Goal: Information Seeking & Learning: Learn about a topic

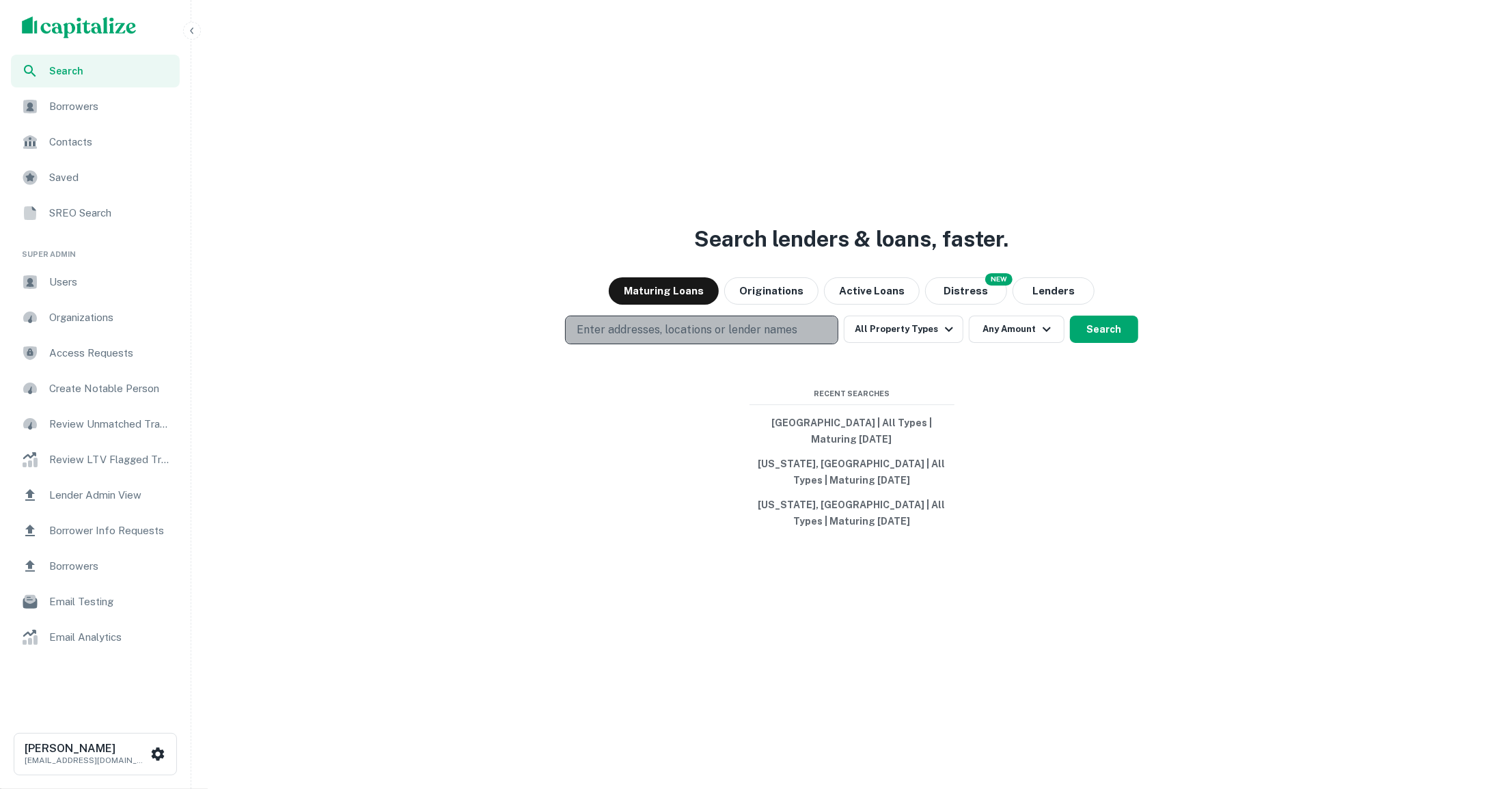
click at [750, 331] on p "Enter addresses, locations or lender names" at bounding box center [687, 330] width 221 height 16
type input "******"
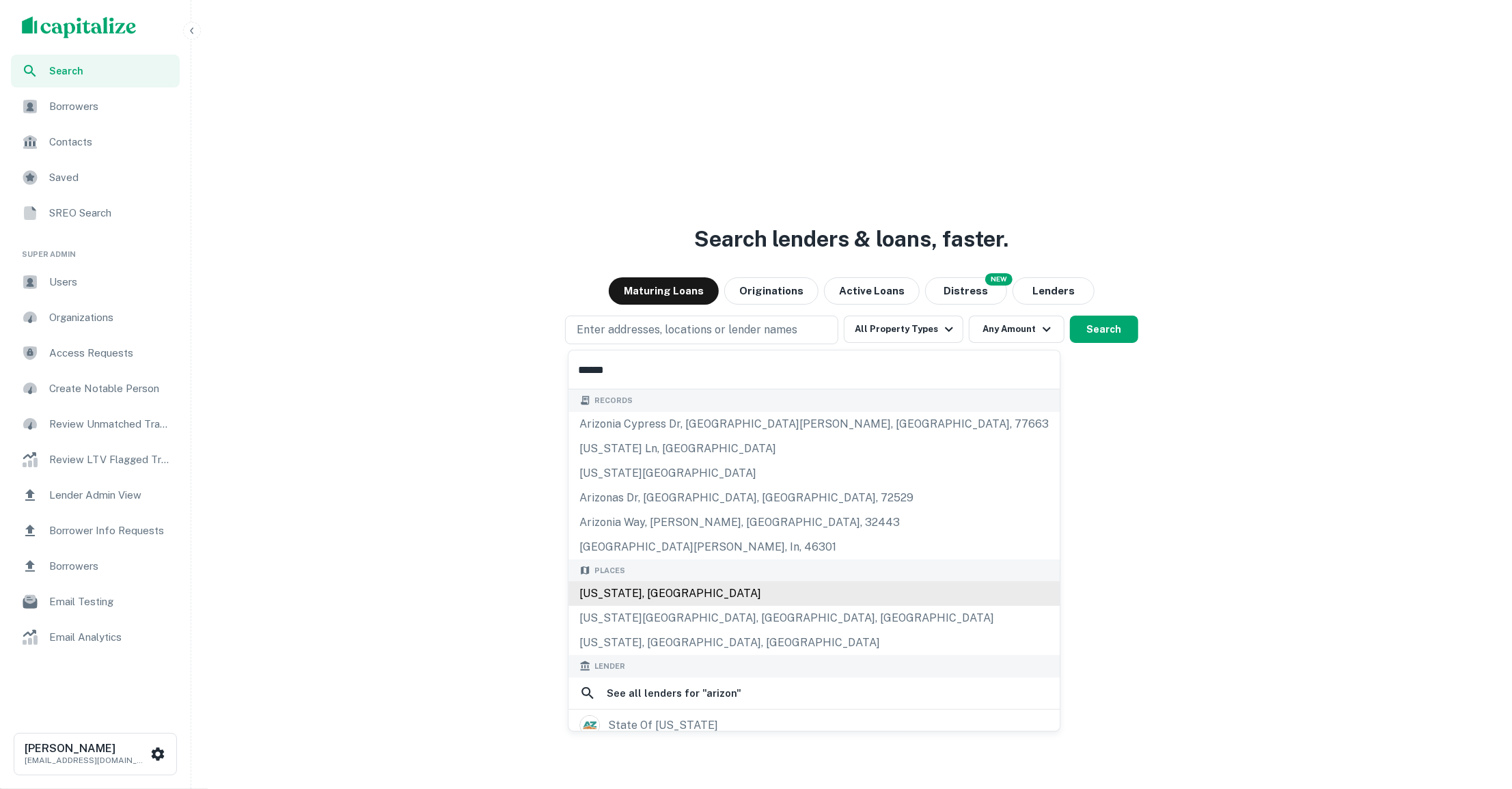
click at [661, 589] on div "Arizona, USA" at bounding box center [814, 594] width 491 height 25
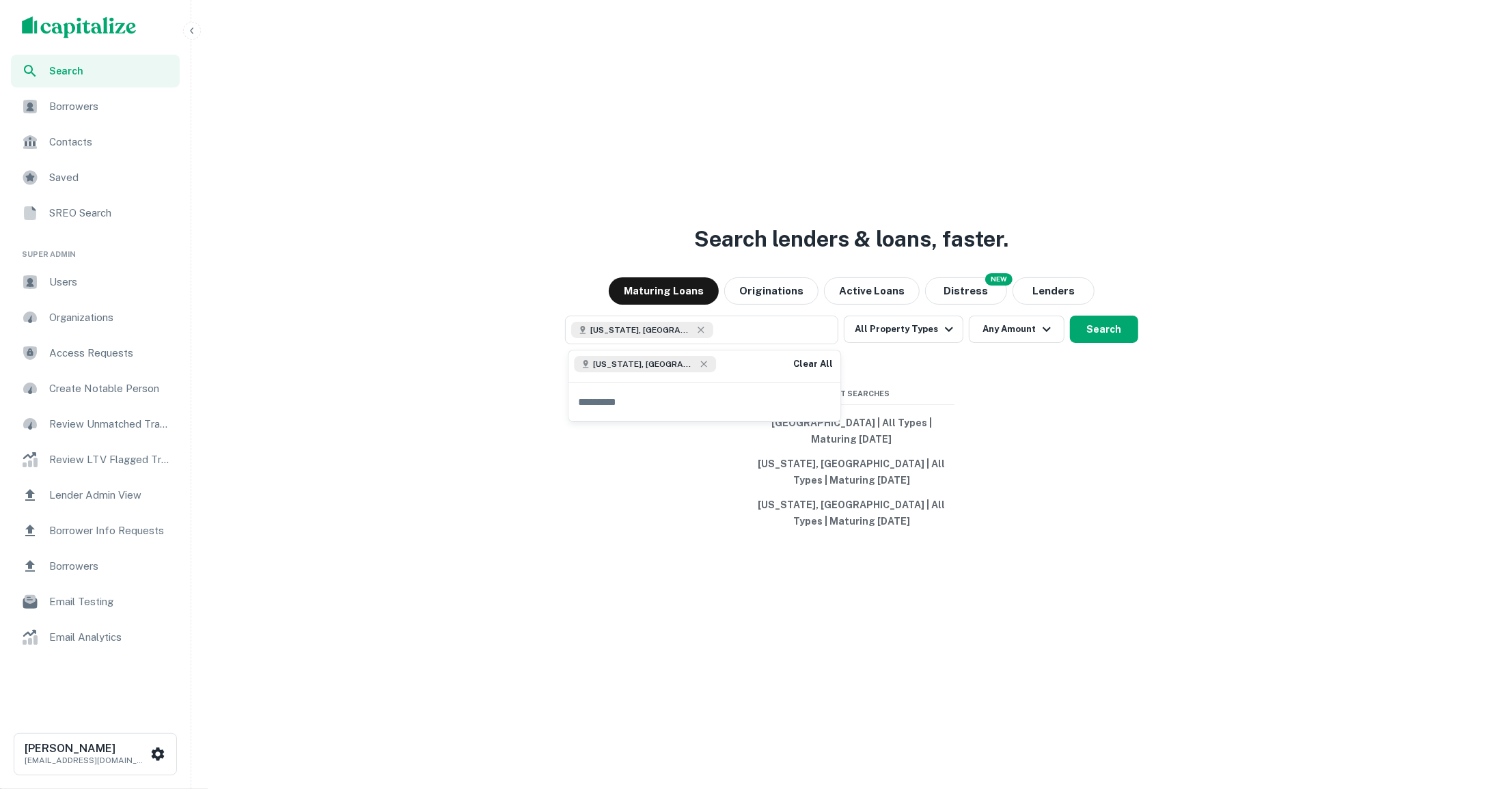
click at [936, 344] on div "Arizona, USA All Property Types Any Amount Search" at bounding box center [852, 330] width 1310 height 29
click at [936, 339] on button "All Property Types" at bounding box center [903, 329] width 119 height 28
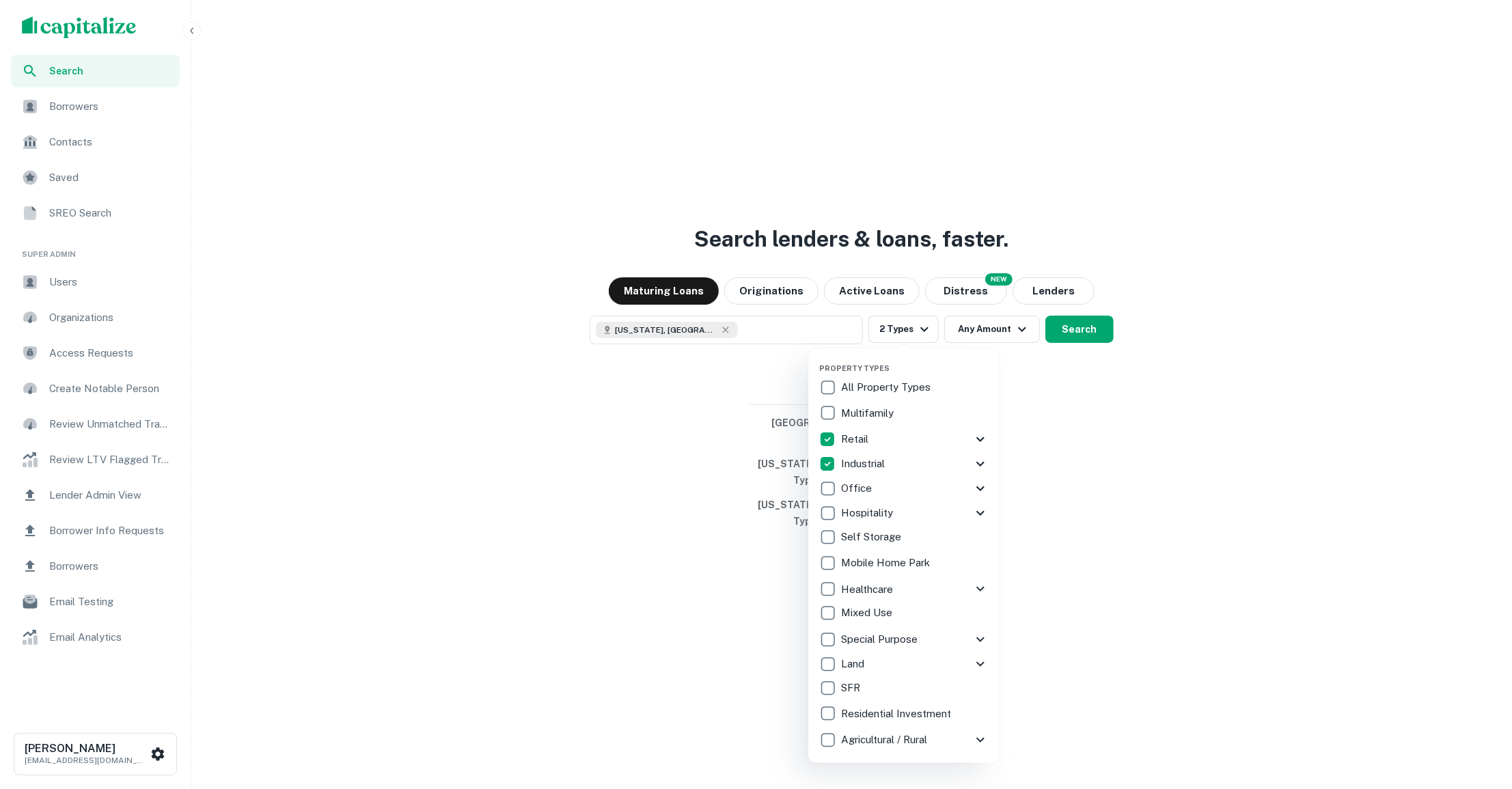
click at [1030, 332] on div at bounding box center [756, 394] width 1512 height 789
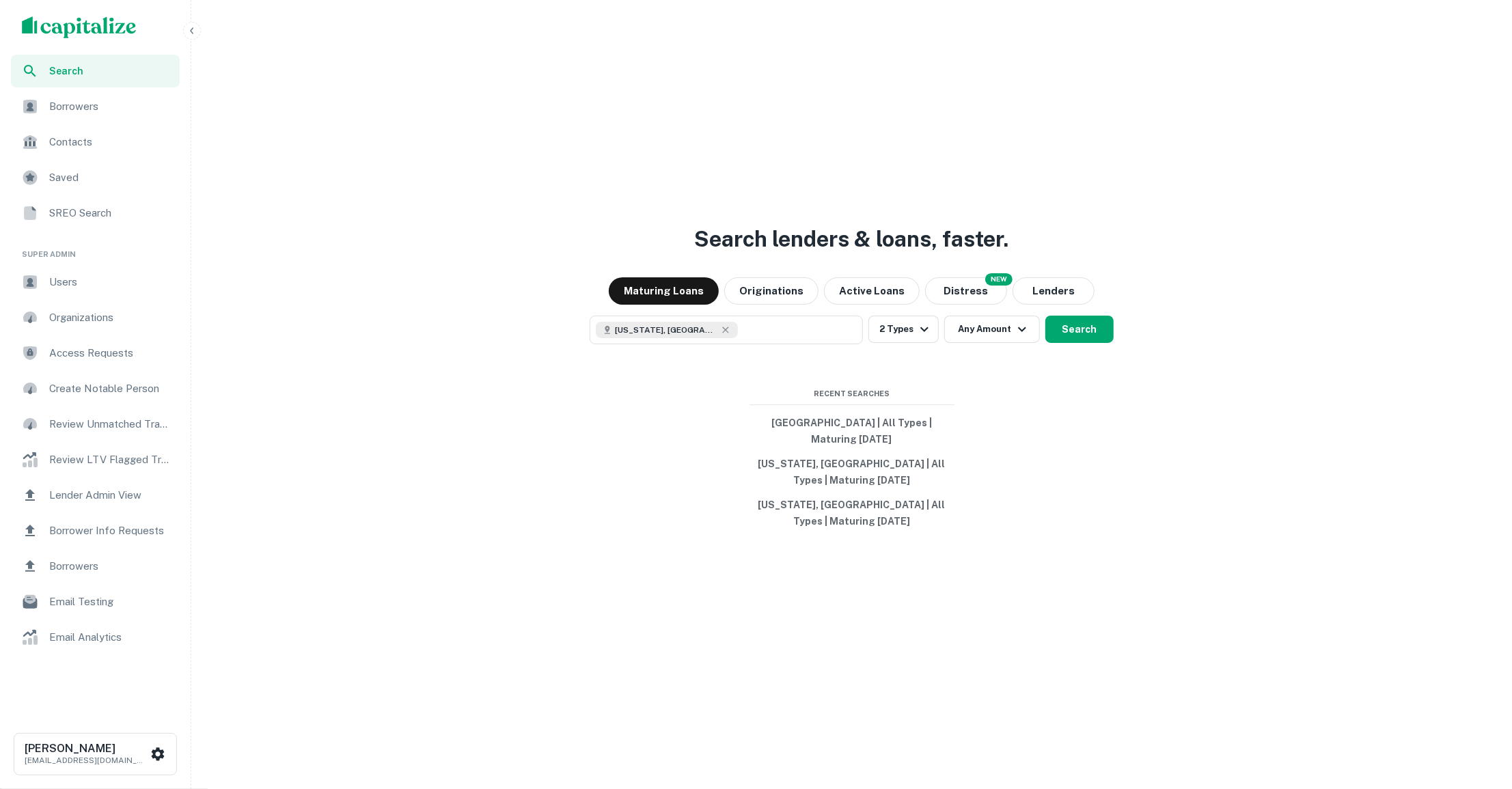
click at [1008, 331] on button "Any Amount" at bounding box center [992, 329] width 96 height 28
type input "*******"
click at [1059, 330] on div at bounding box center [756, 394] width 1512 height 789
click at [1061, 330] on button "Search" at bounding box center [1079, 329] width 68 height 28
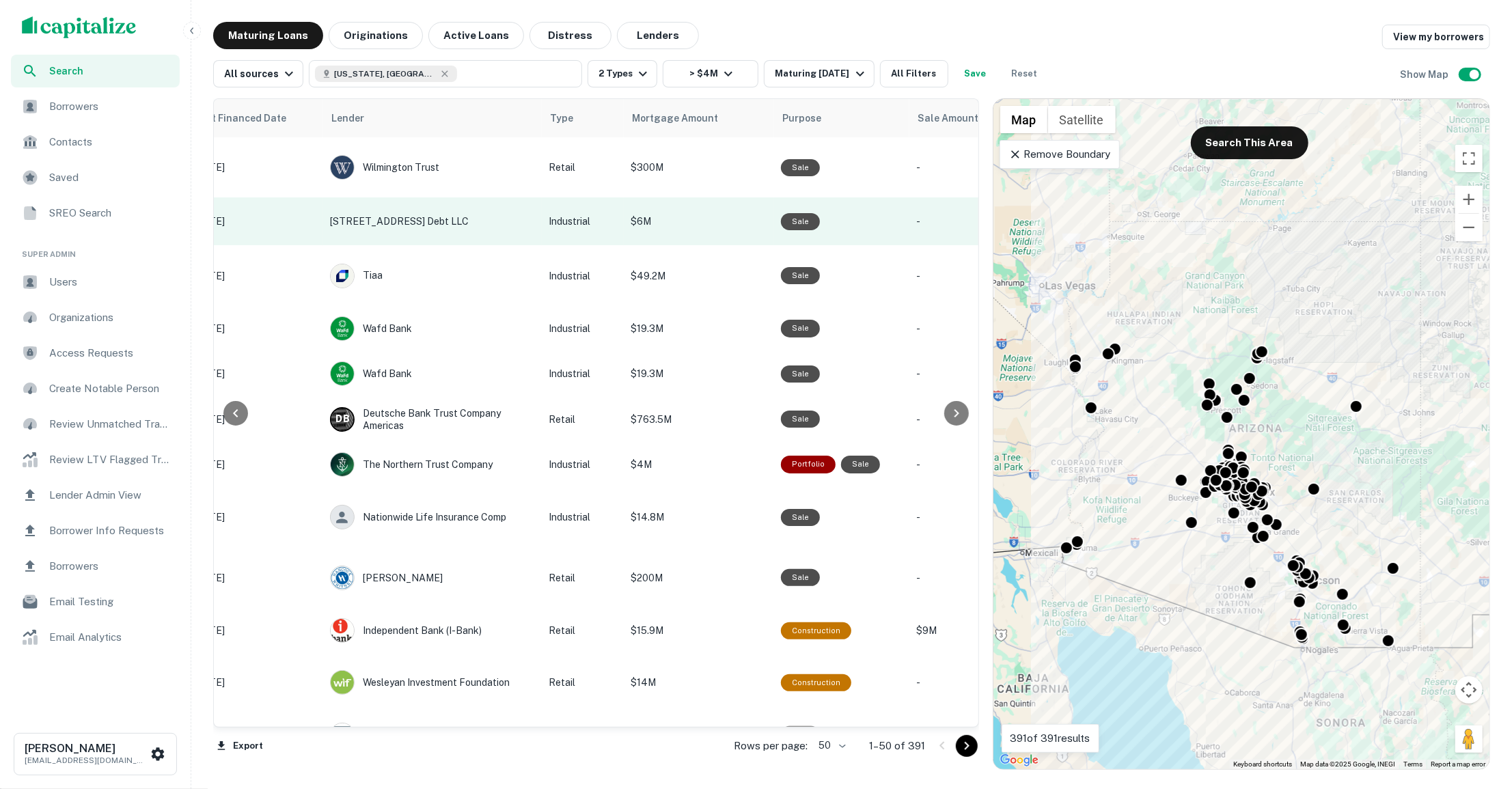
scroll to position [0, 750]
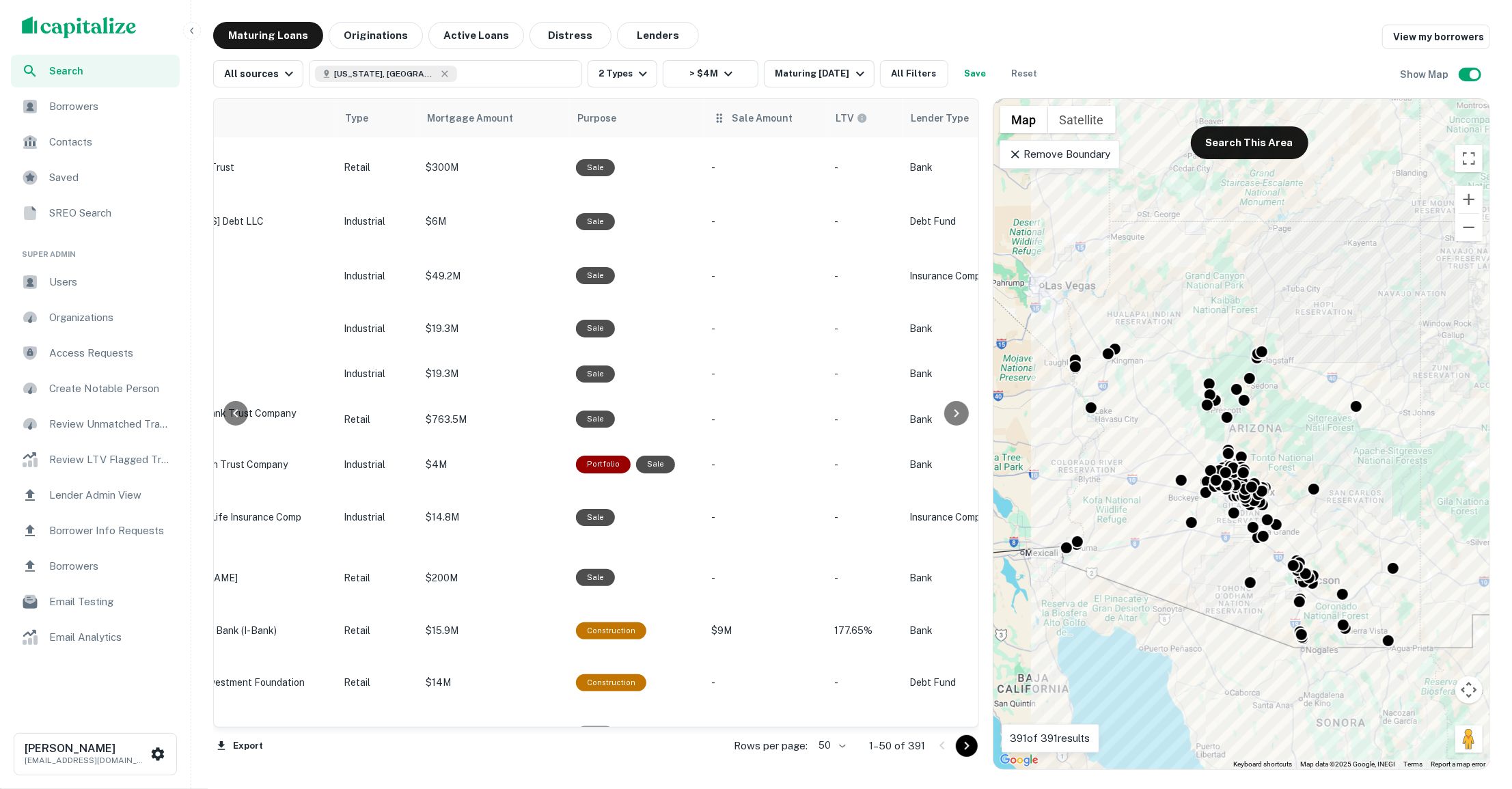
click at [760, 126] on th "Sale Amount" at bounding box center [766, 118] width 123 height 38
click at [795, 117] on icon at bounding box center [801, 118] width 12 height 12
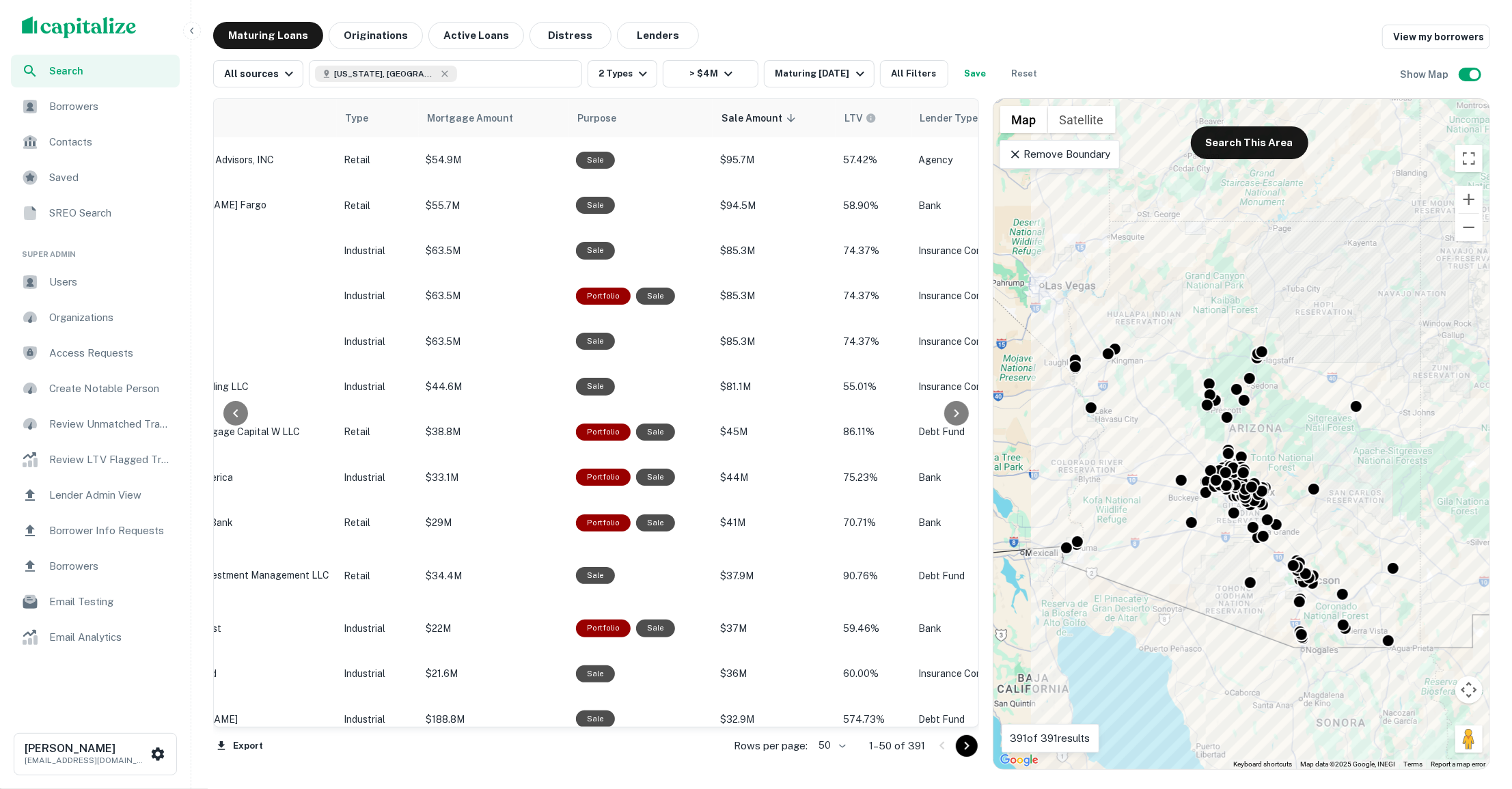
click at [842, 747] on body "Search Borrowers Contacts Saved SREO Search Super Admin Users Organizations Acc…" at bounding box center [756, 394] width 1512 height 789
click at [835, 760] on li "100" at bounding box center [833, 760] width 40 height 25
type input "***"
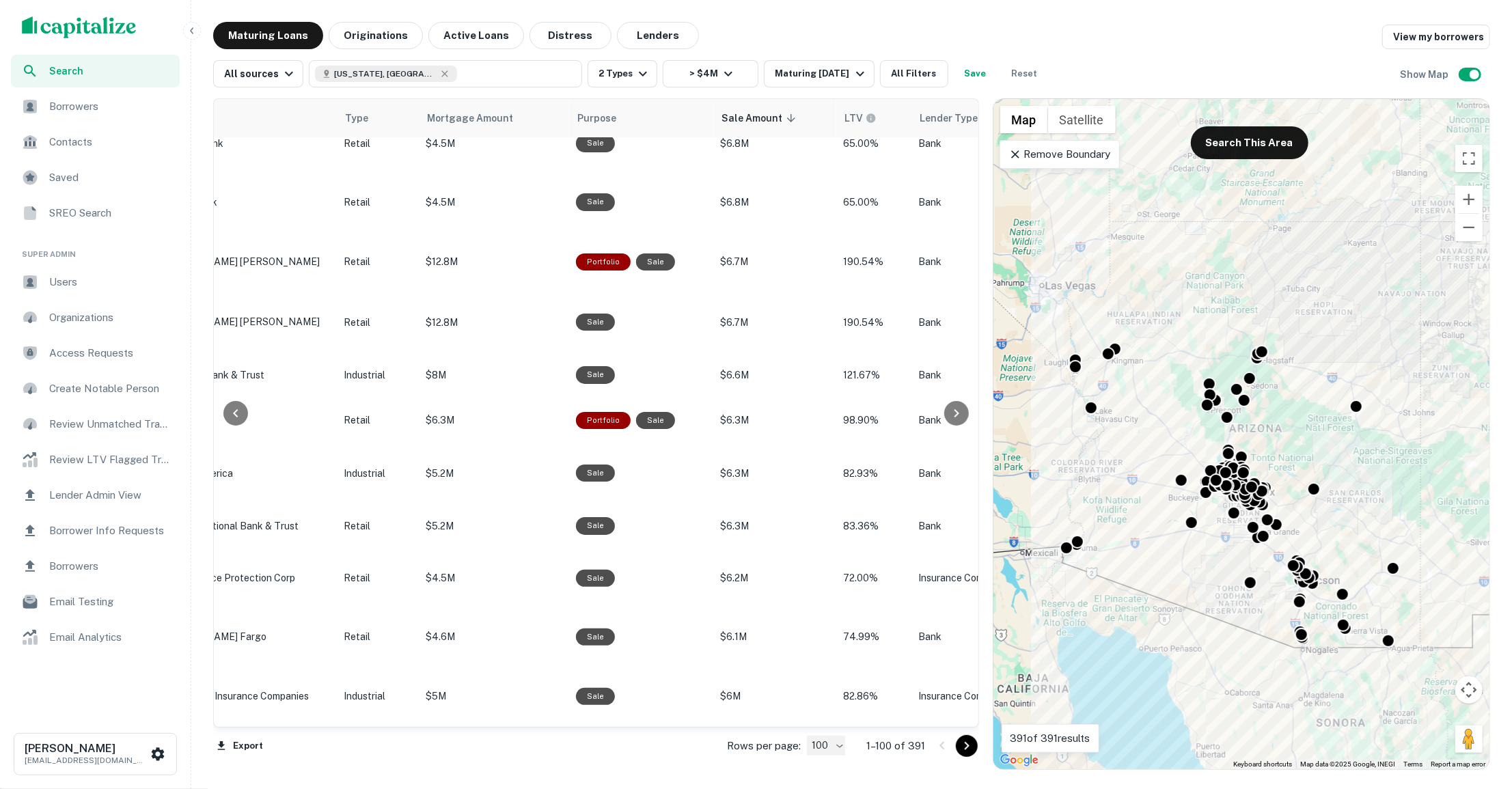
scroll to position [5033, 750]
click at [967, 747] on icon "Go to next page" at bounding box center [966, 746] width 16 height 16
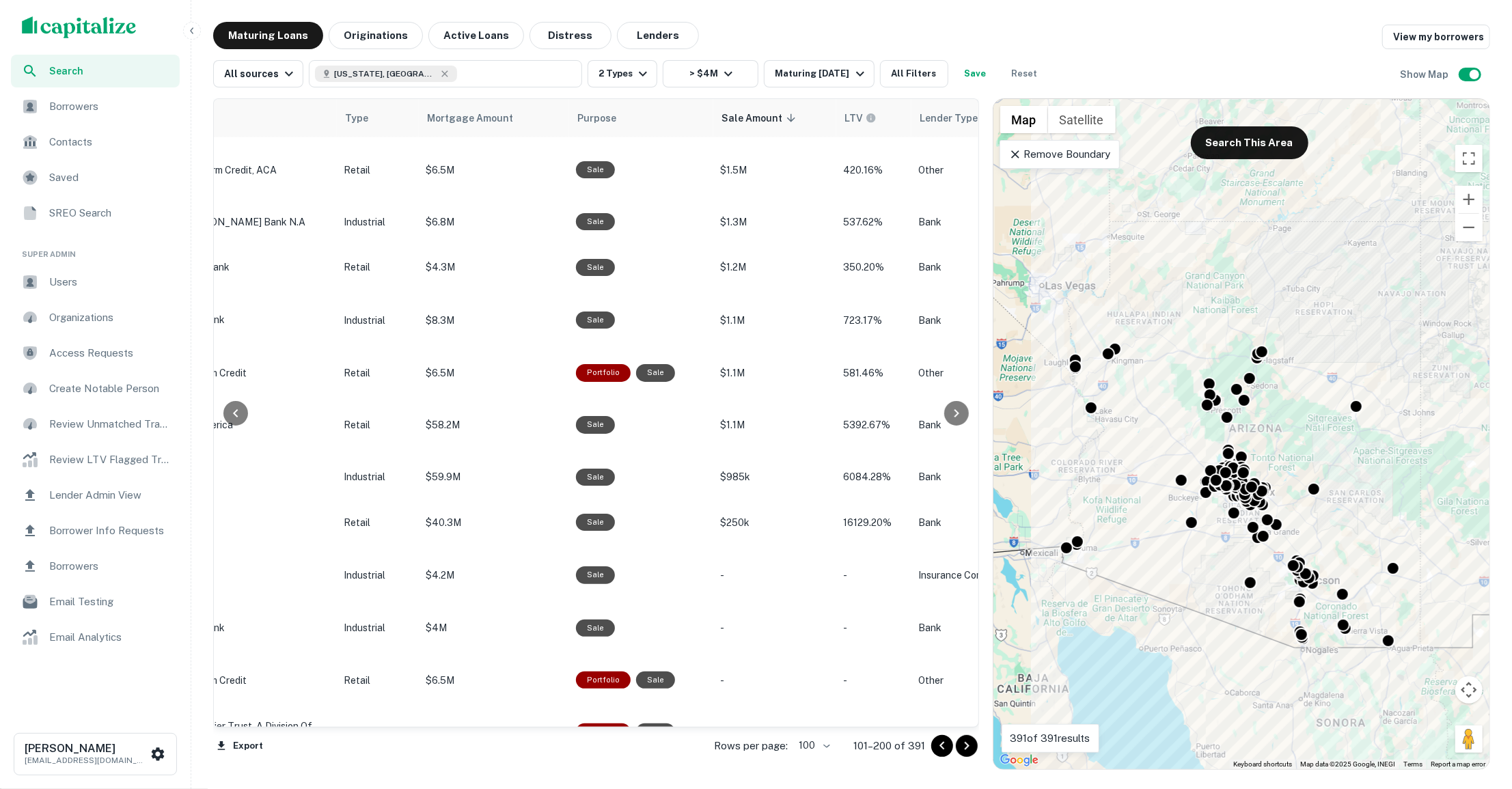
scroll to position [1383, 750]
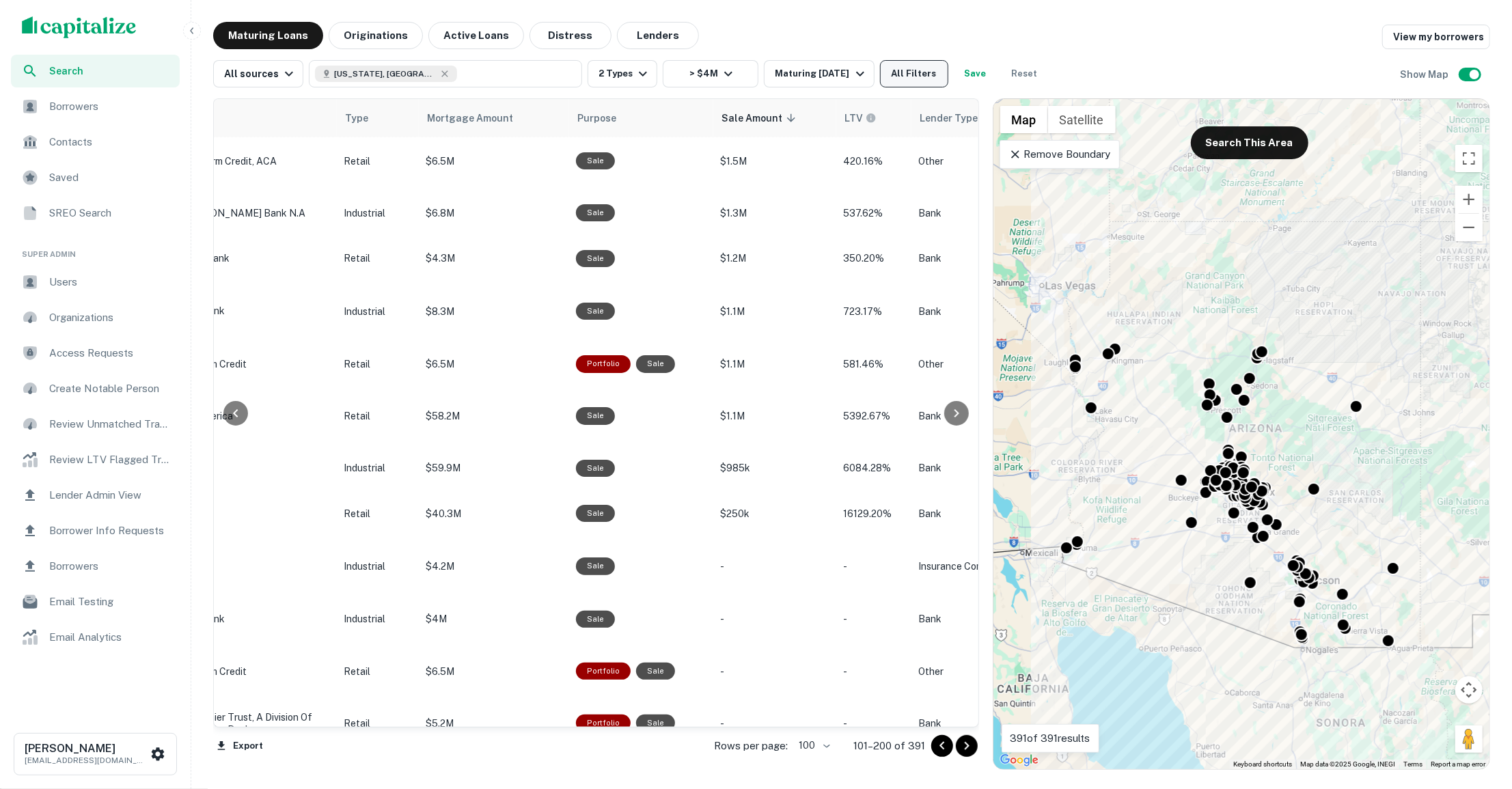
click at [917, 80] on button "All Filters" at bounding box center [914, 73] width 68 height 28
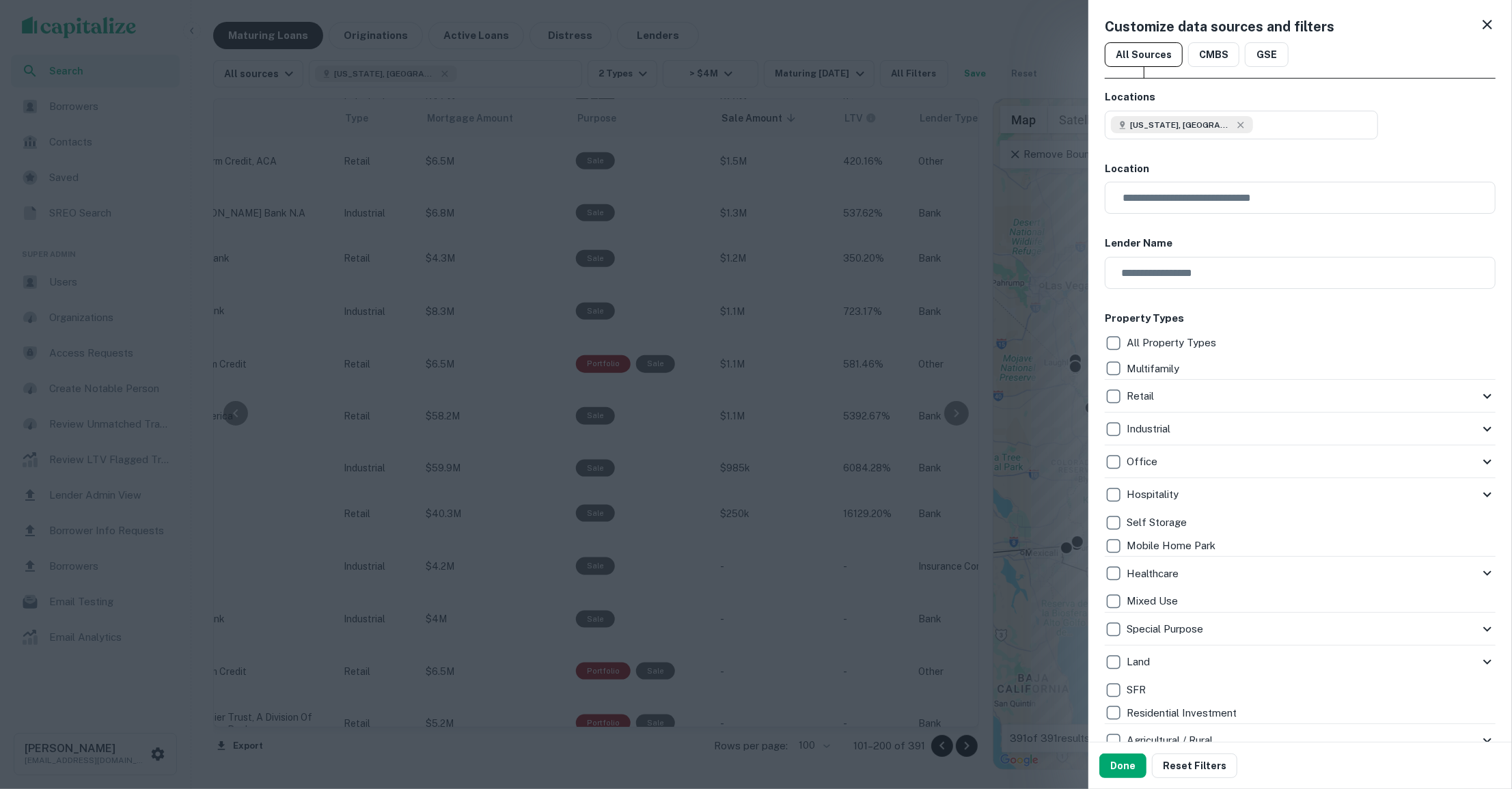
scroll to position [1161, 0]
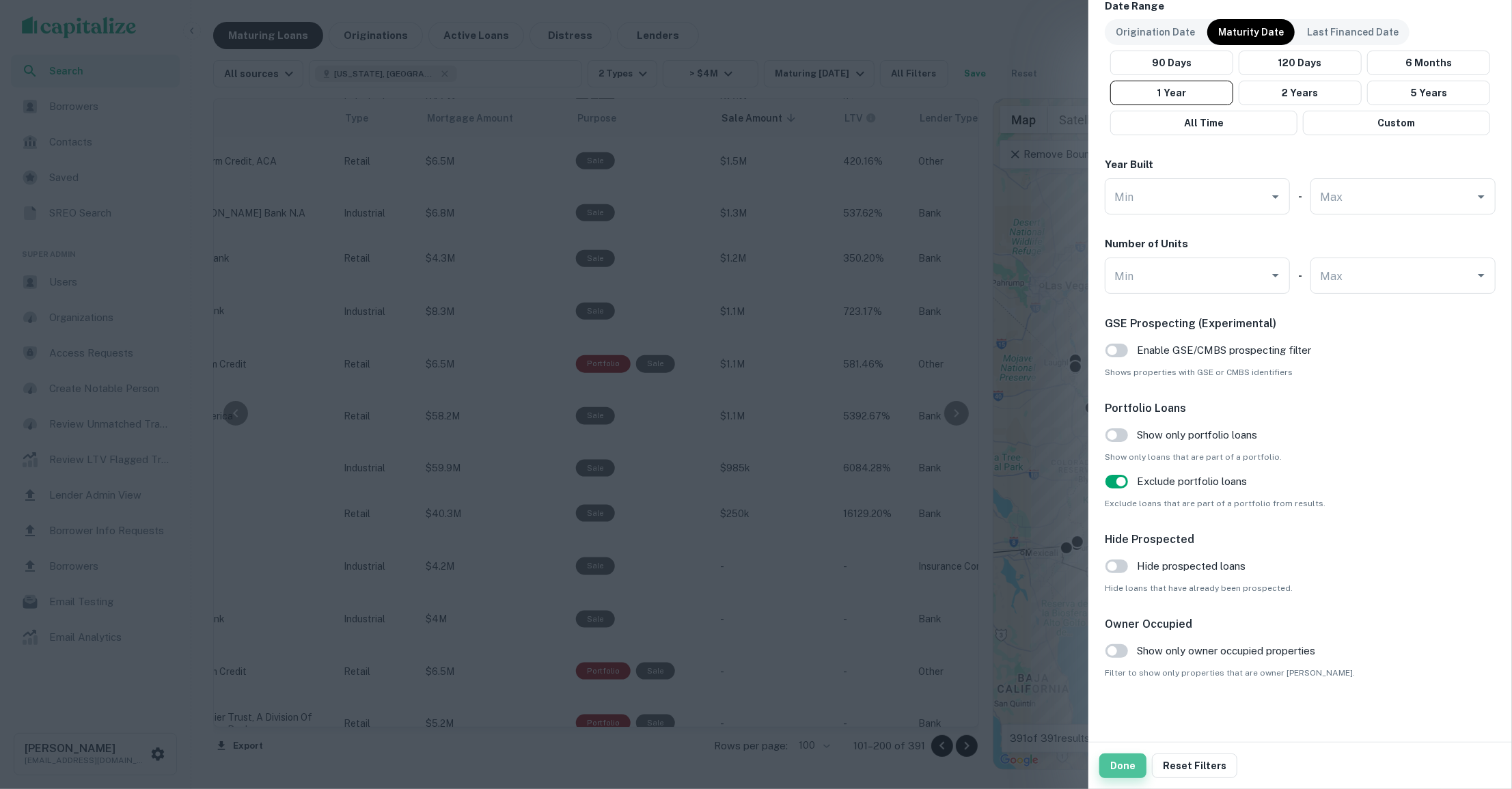
click at [1115, 768] on button "Done" at bounding box center [1123, 766] width 47 height 25
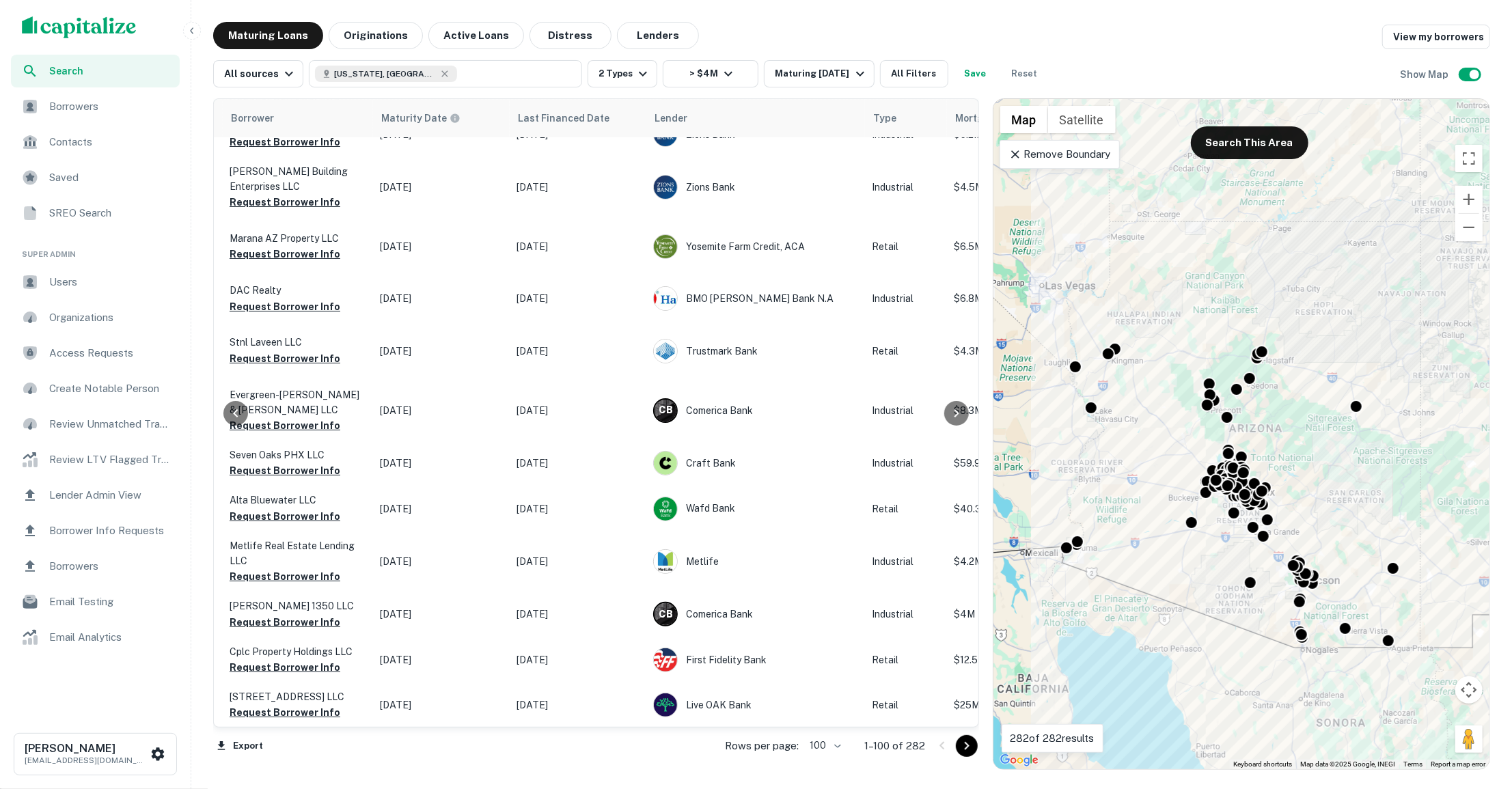
scroll to position [4090, 384]
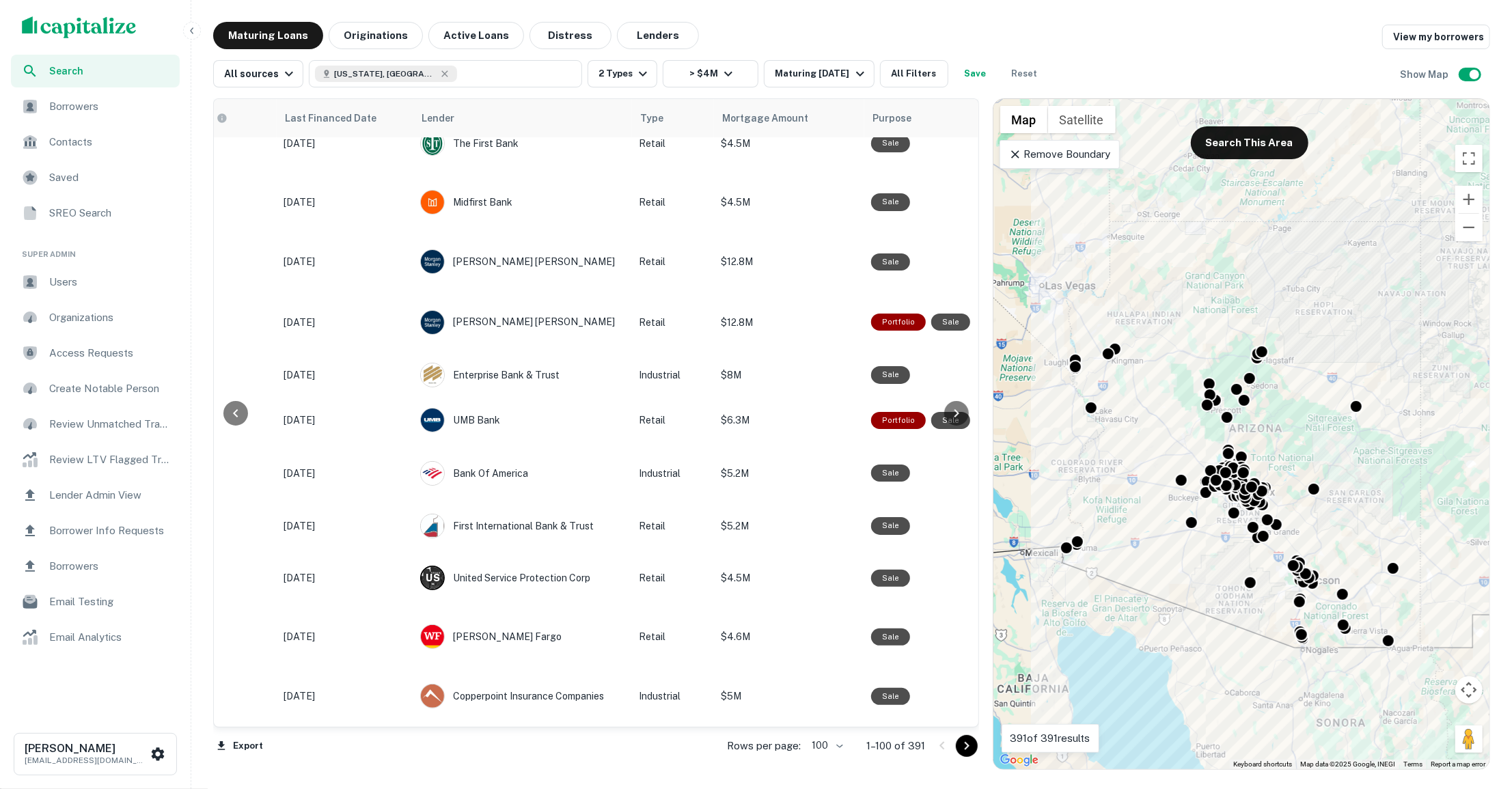
scroll to position [5033, 455]
click at [962, 737] on button "Go to next page" at bounding box center [966, 746] width 22 height 22
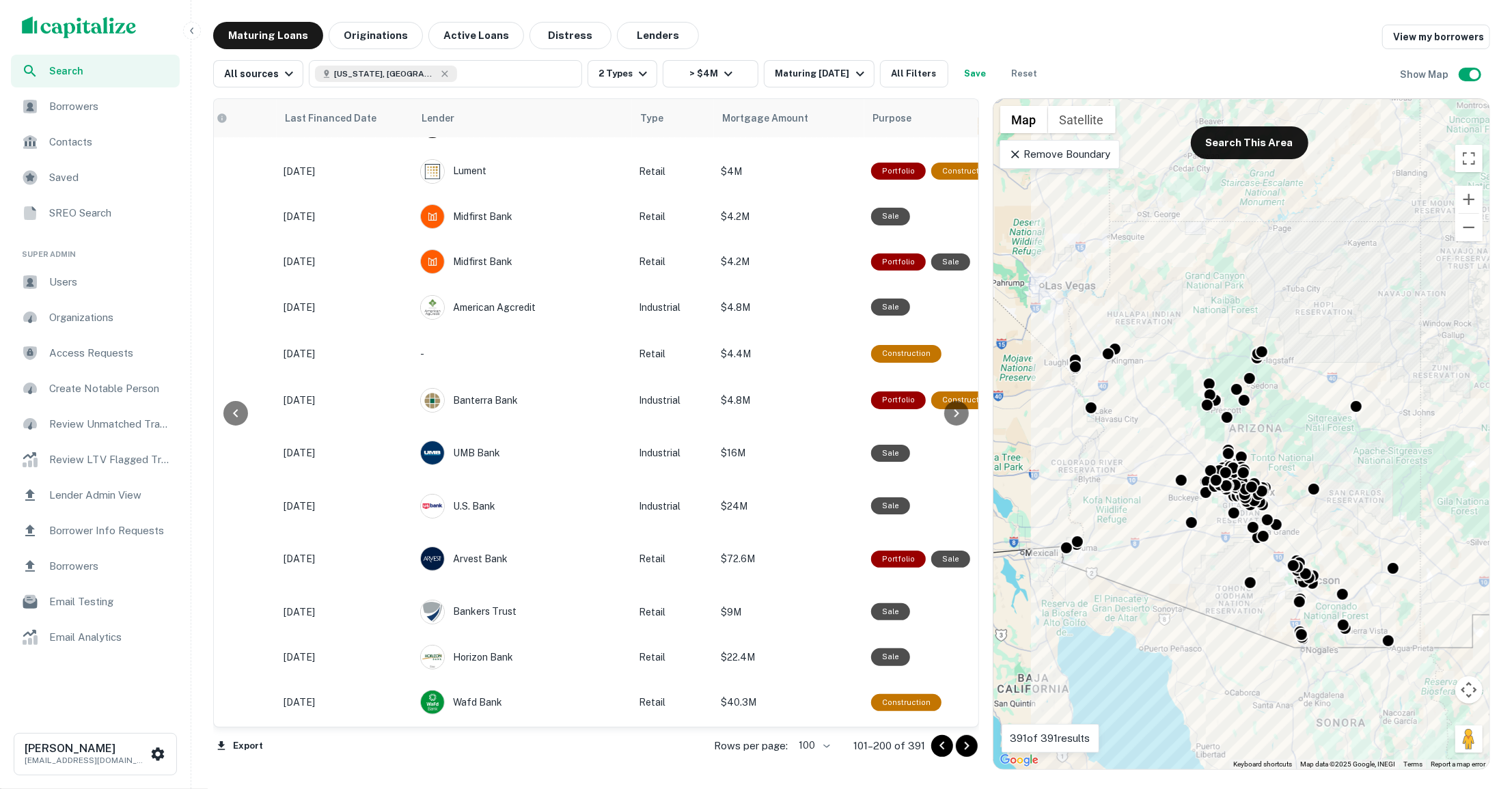
scroll to position [0, 455]
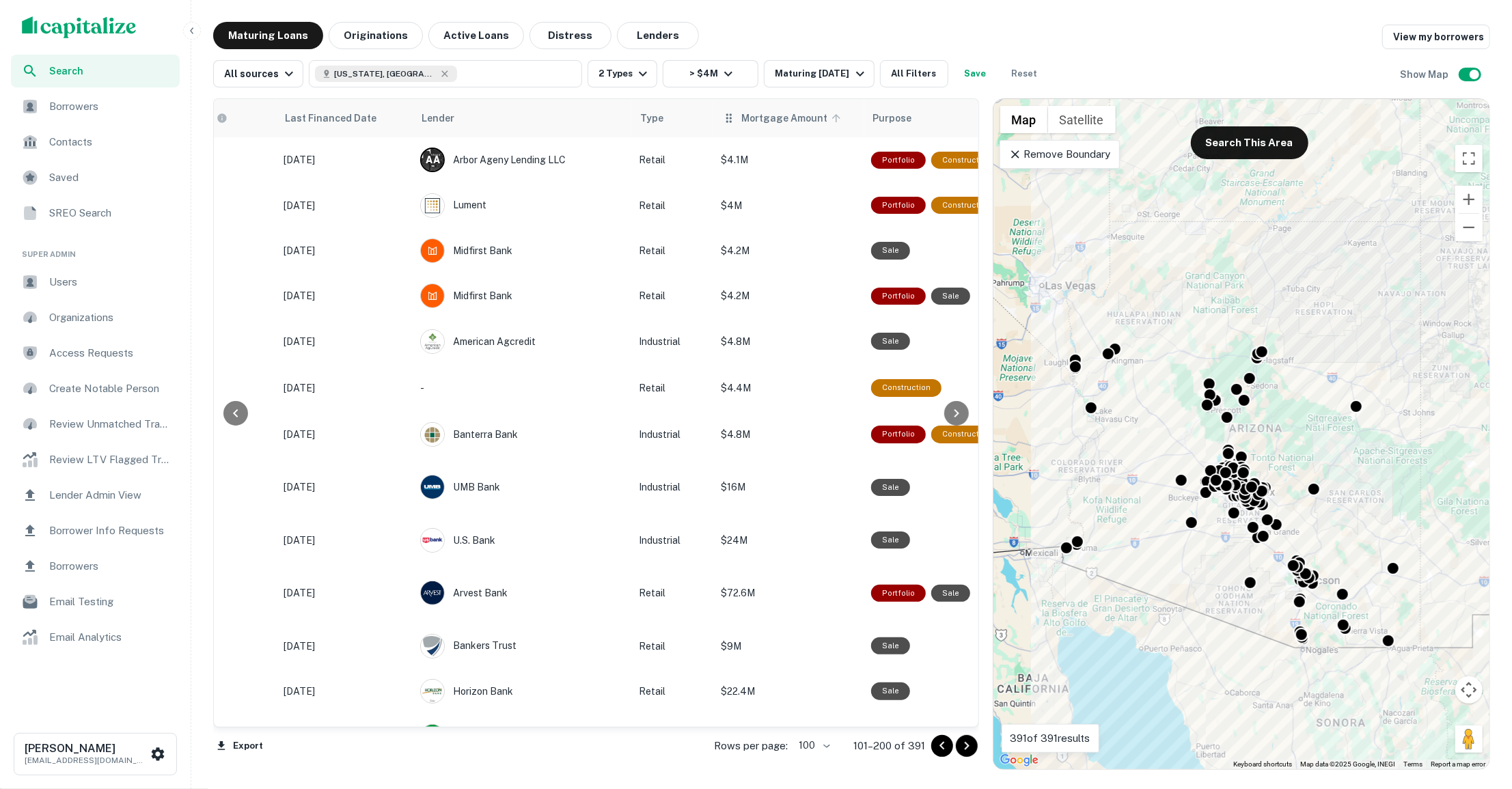
click at [823, 116] on span "Mortgage Amount" at bounding box center [792, 118] width 104 height 16
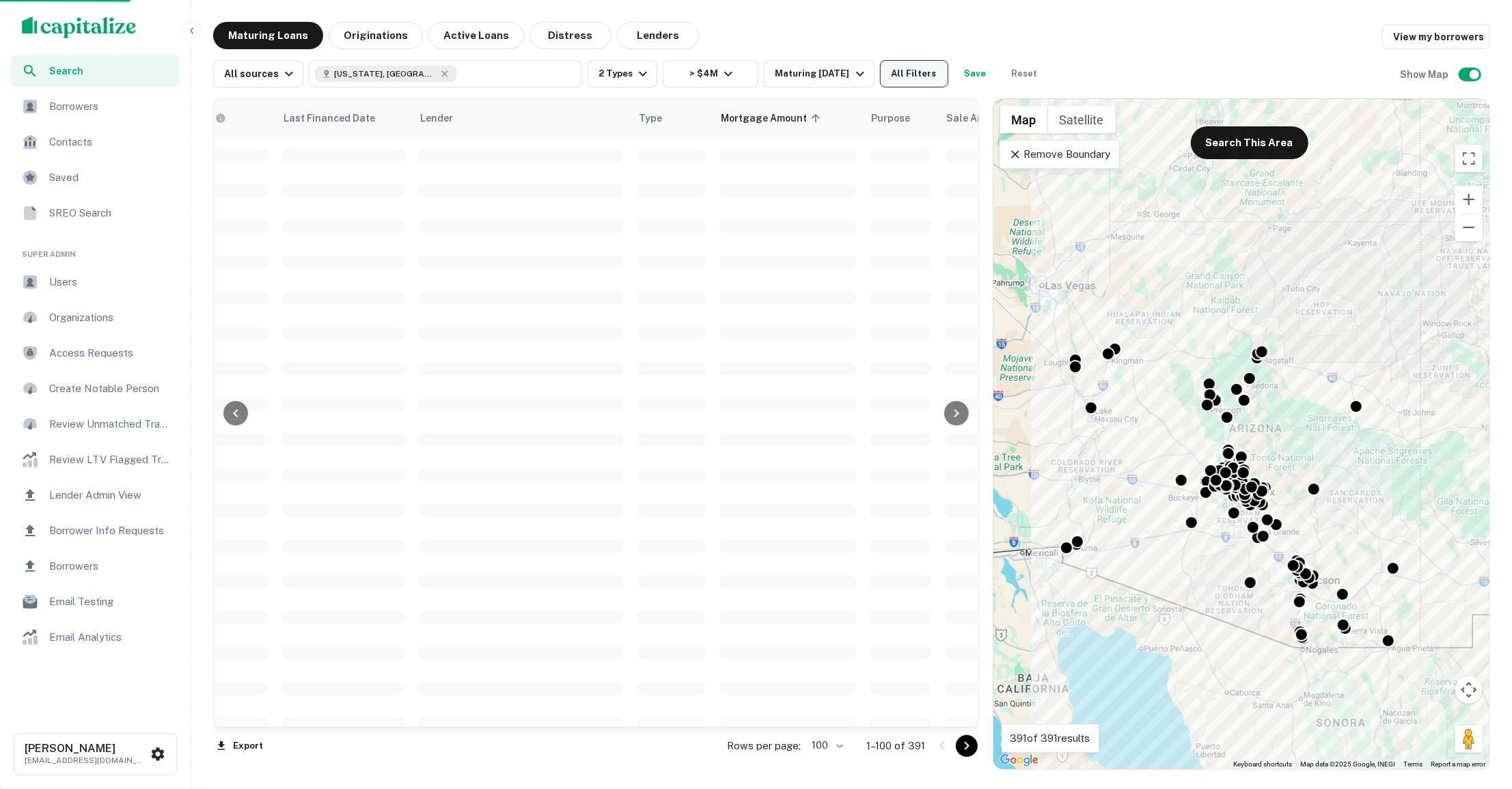
click at [895, 79] on button "All Filters" at bounding box center [914, 73] width 68 height 28
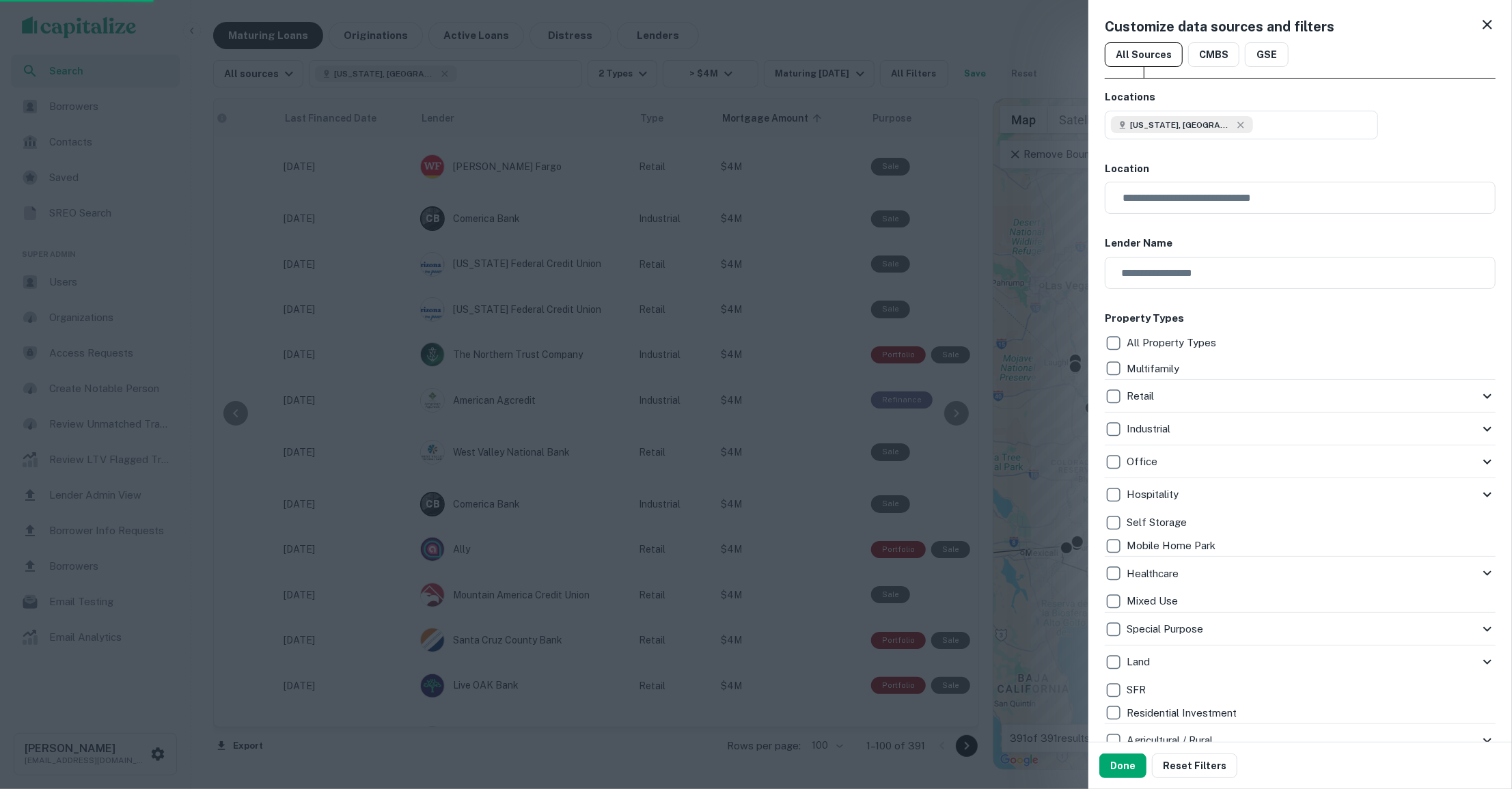
scroll to position [1161, 0]
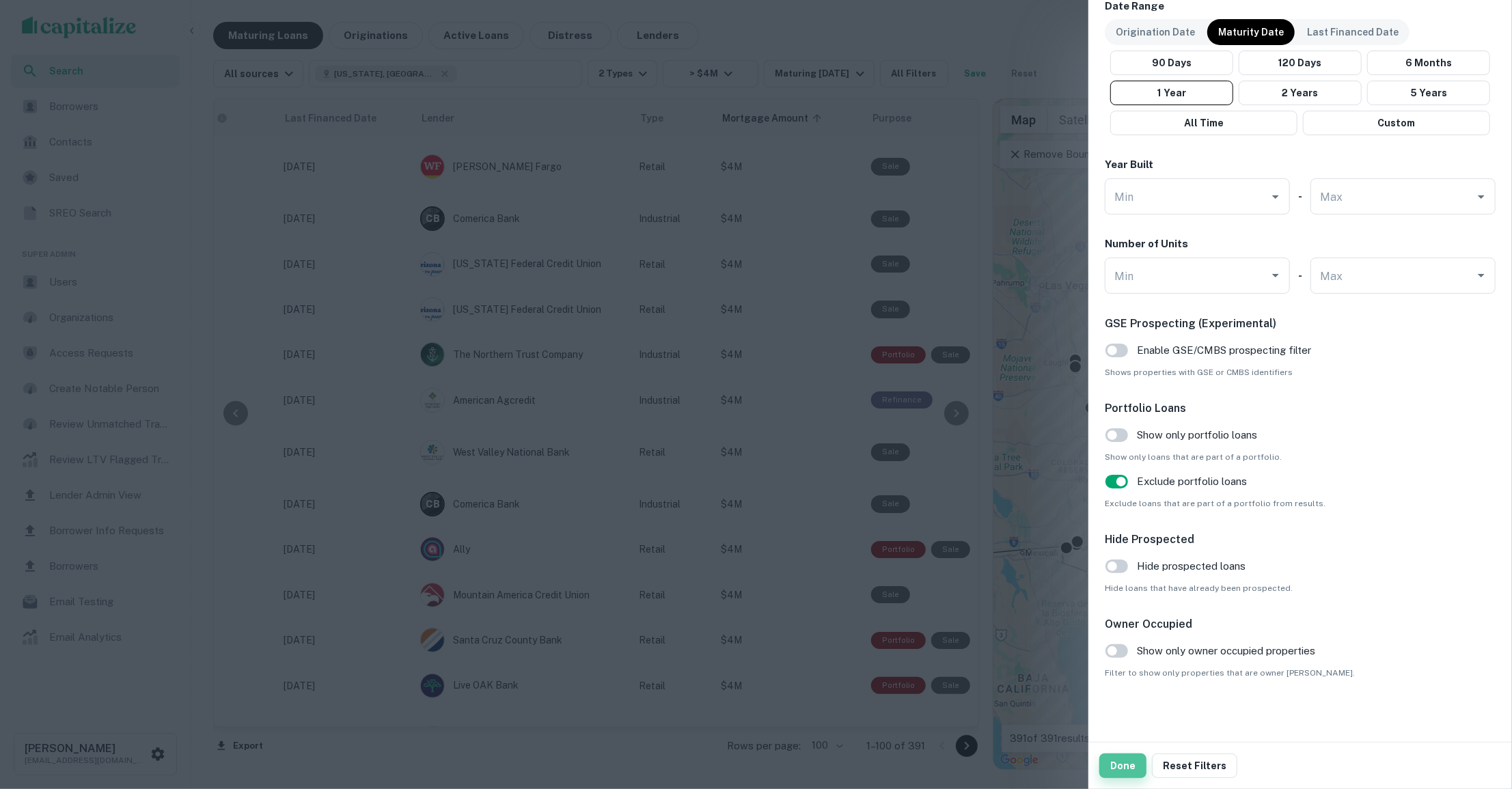
click at [1121, 758] on button "Done" at bounding box center [1123, 766] width 47 height 25
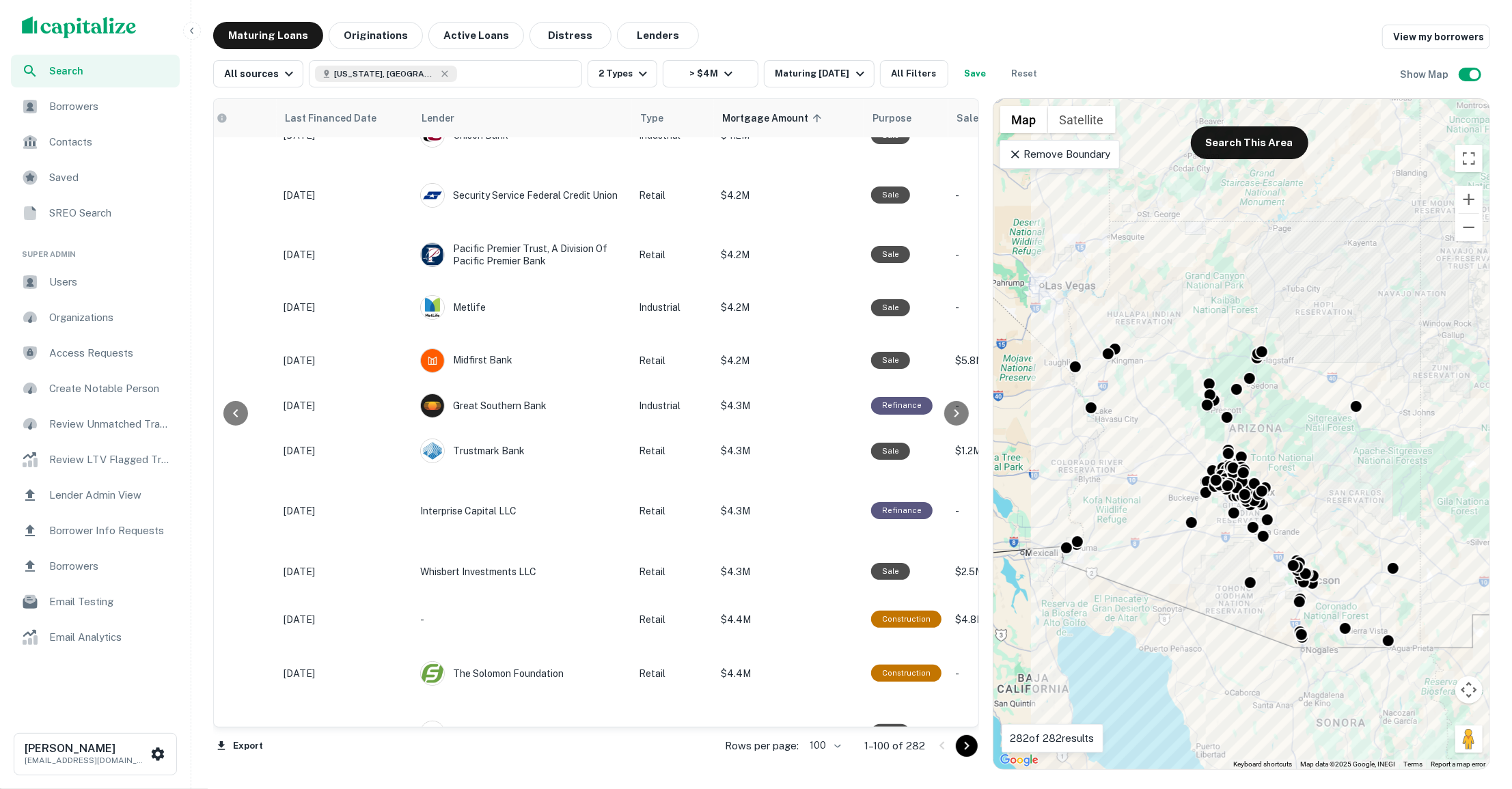
scroll to position [0, 455]
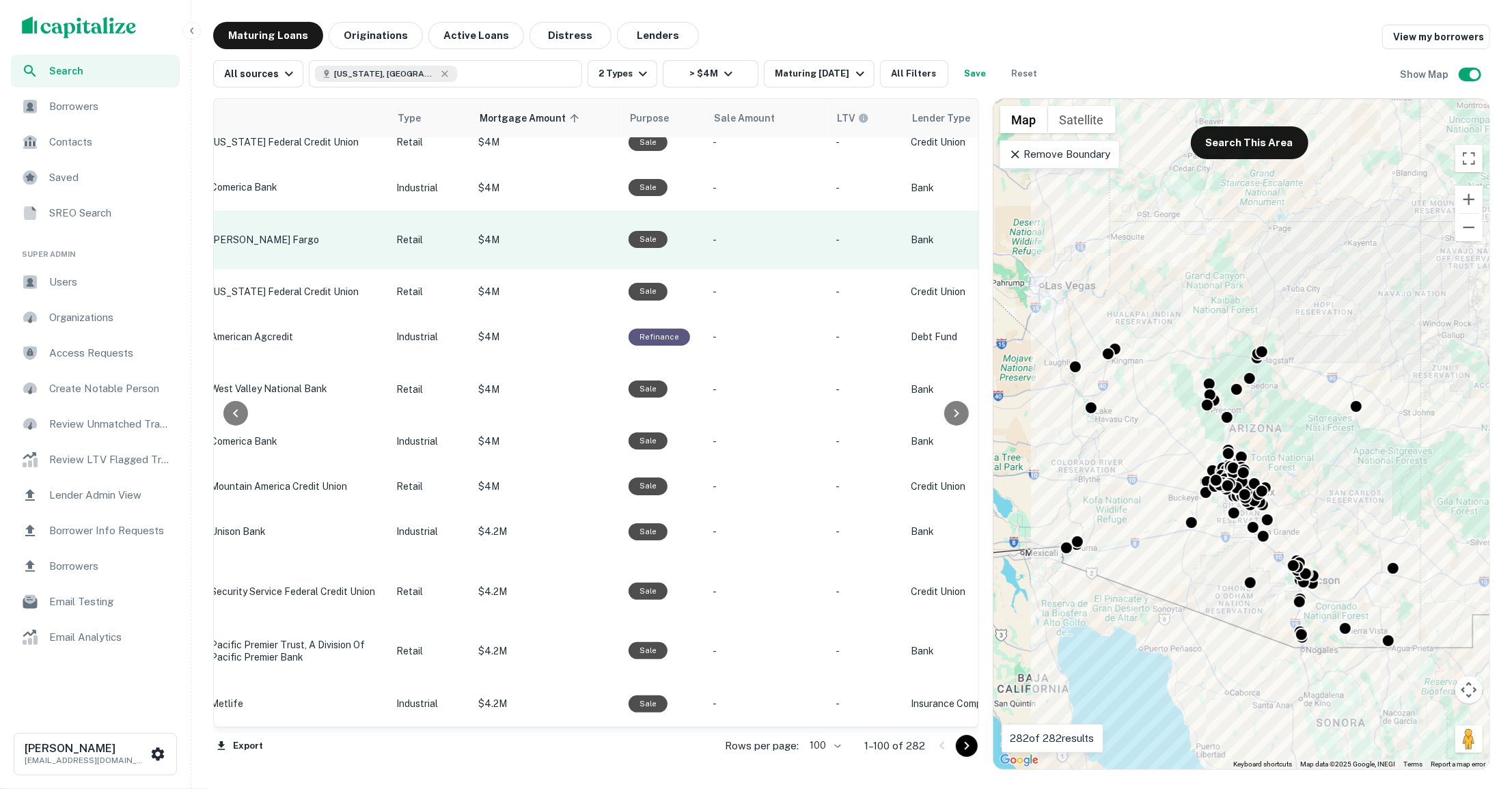
scroll to position [18, 698]
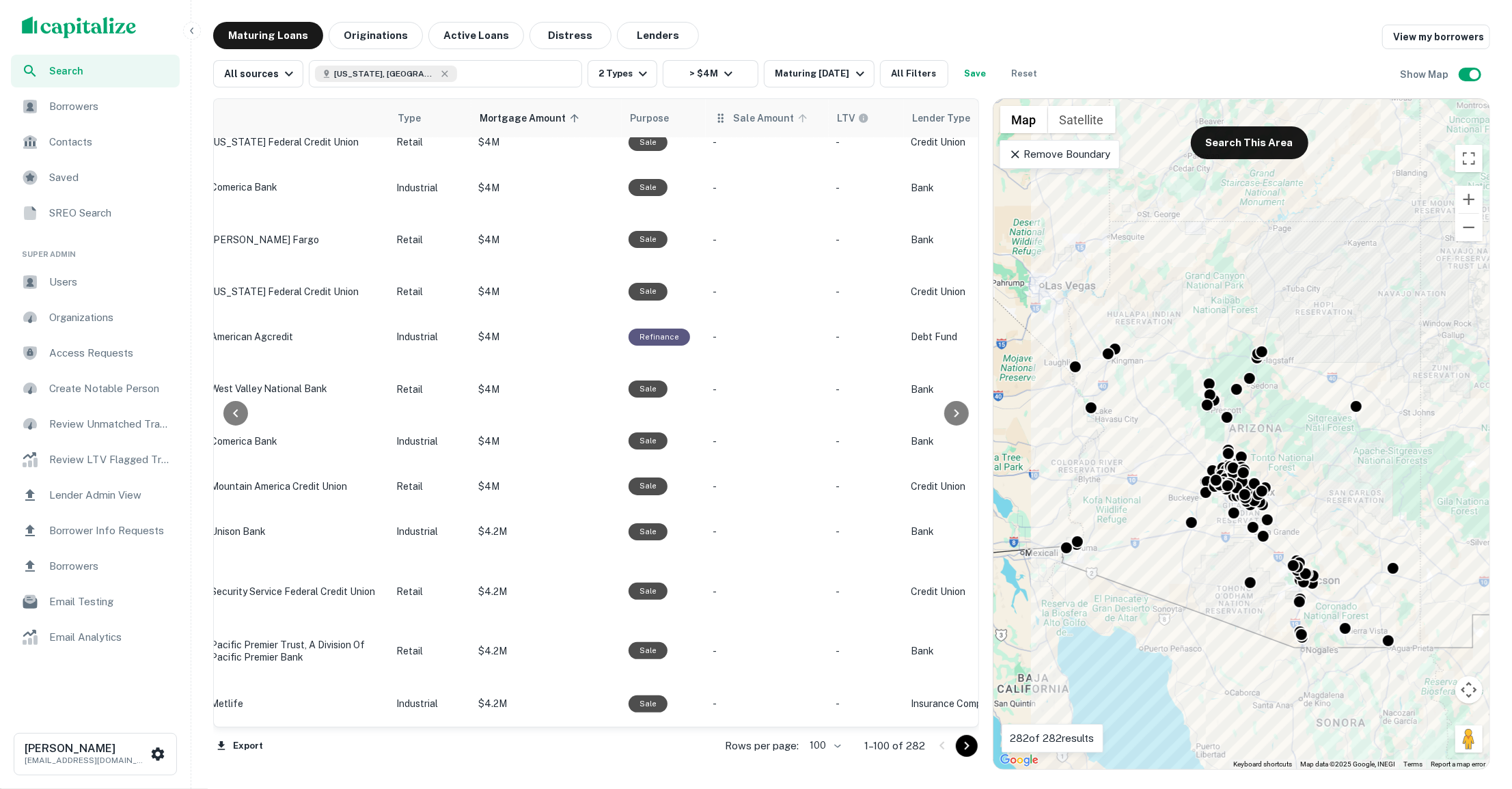
click at [754, 119] on span "Sale Amount" at bounding box center [772, 118] width 78 height 16
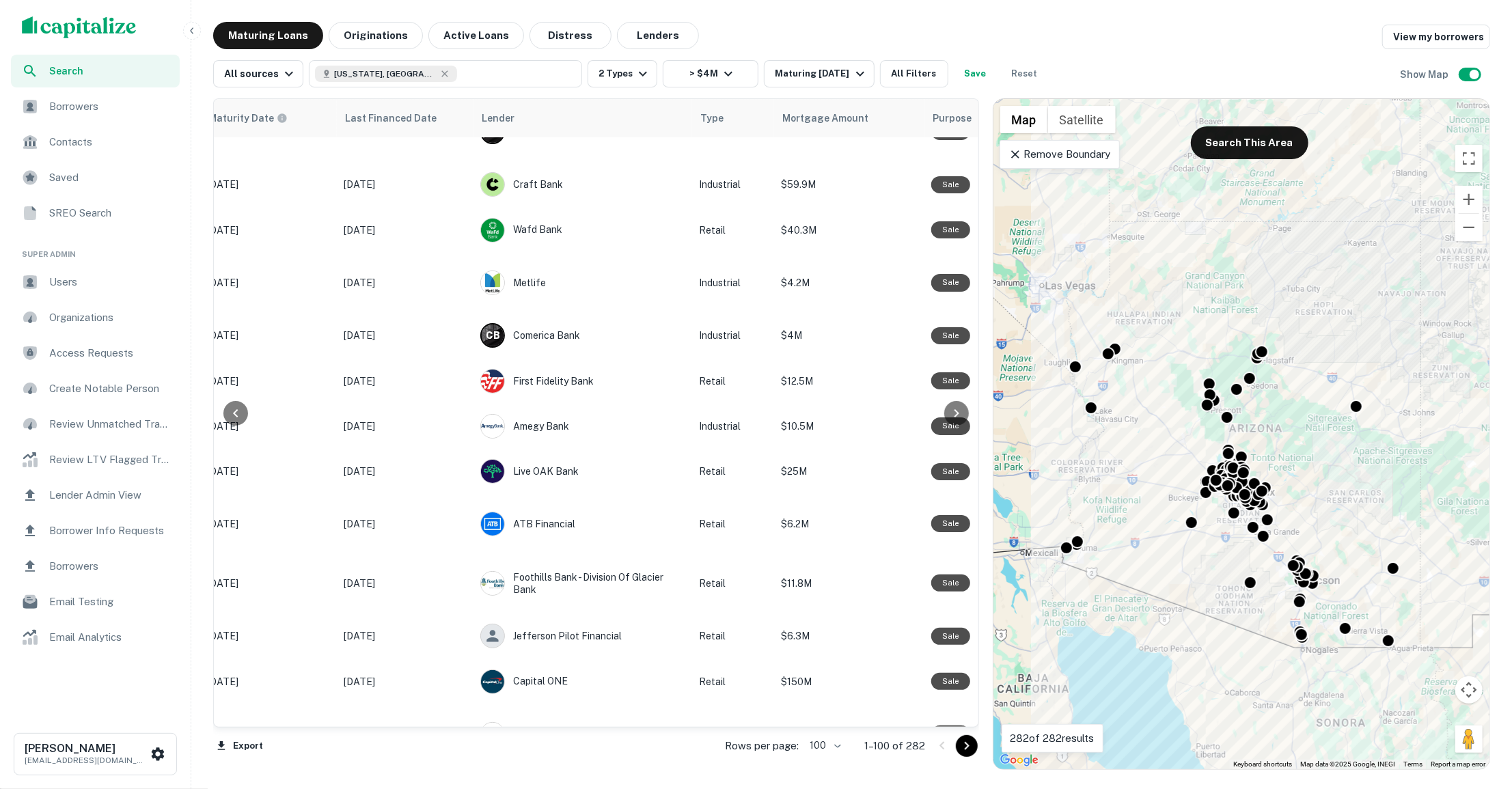
scroll to position [4369, 0]
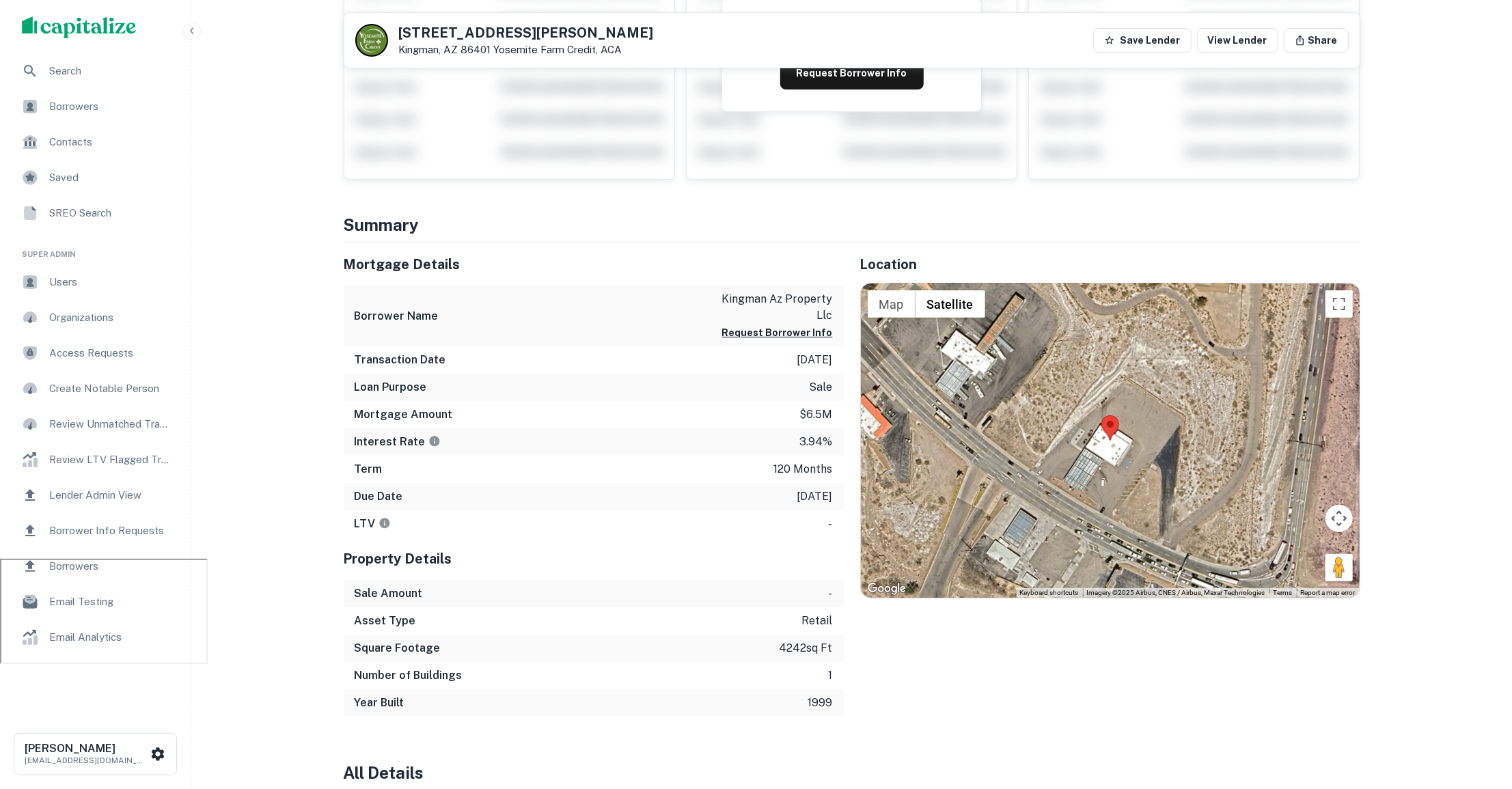
scroll to position [228, 0]
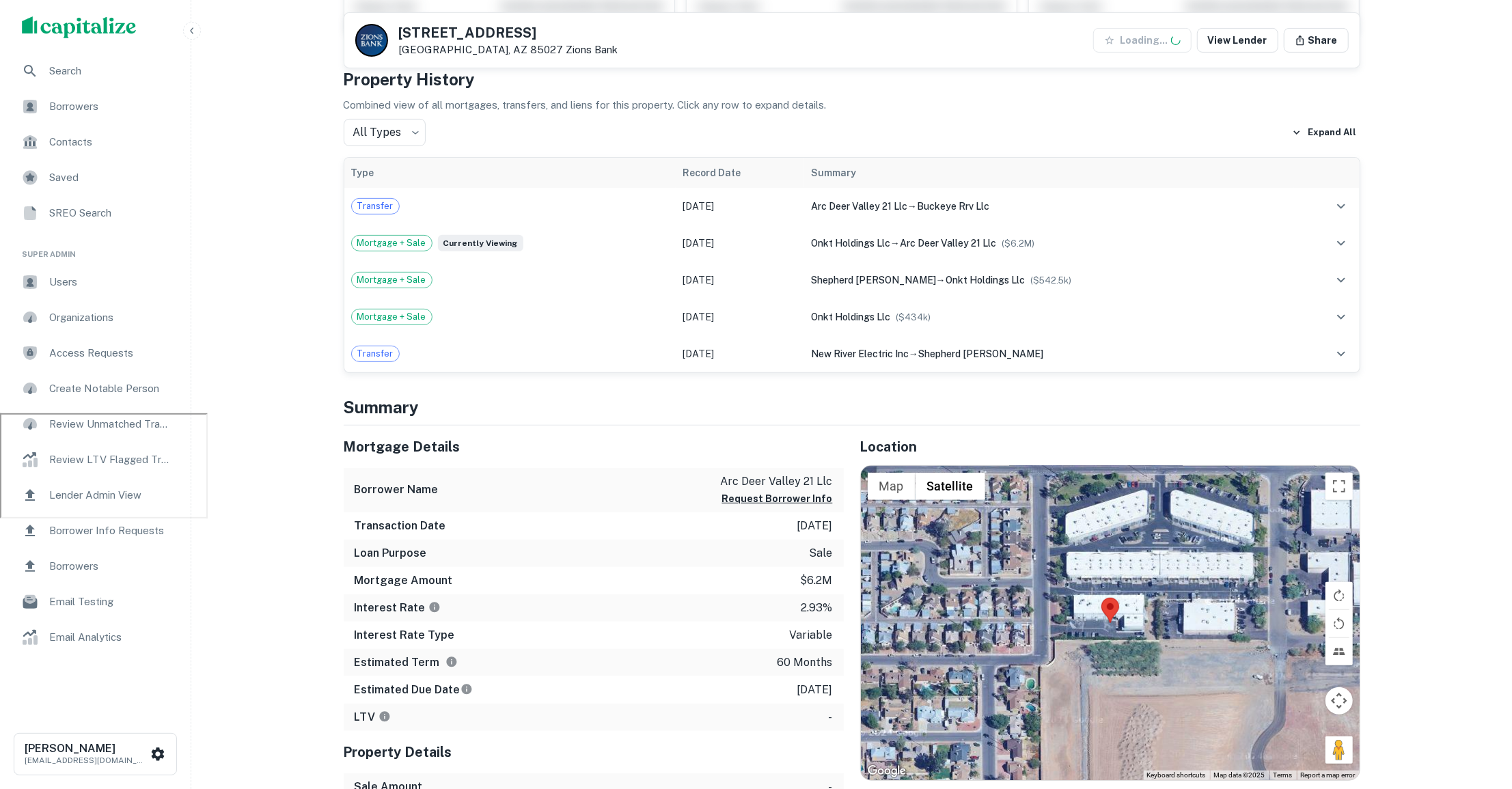
scroll to position [667, 0]
